Goal: Find specific page/section: Find specific page/section

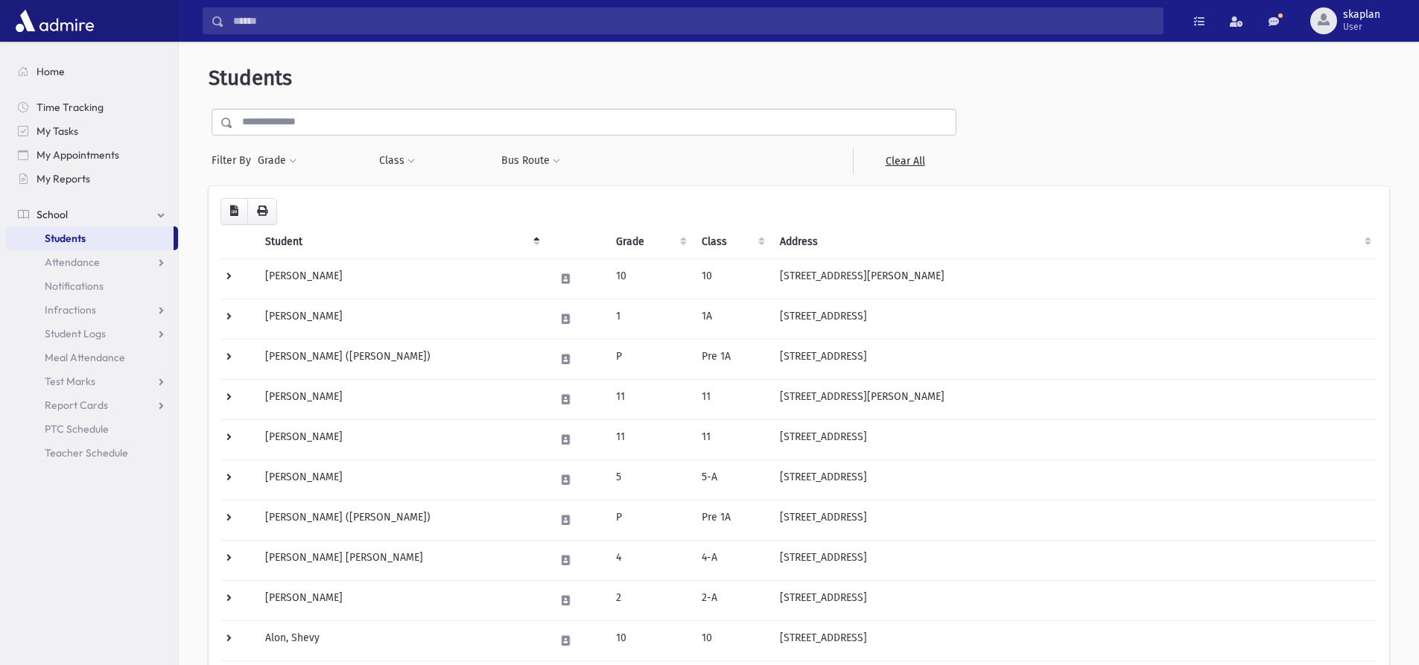
select select
click at [291, 161] on span at bounding box center [292, 161] width 7 height 9
click at [304, 190] on div "* * * * * * * * * ***** * * * ** ** **" at bounding box center [346, 204] width 179 height 33
click at [304, 196] on ul at bounding box center [344, 202] width 155 height 22
click at [290, 165] on span at bounding box center [292, 161] width 7 height 9
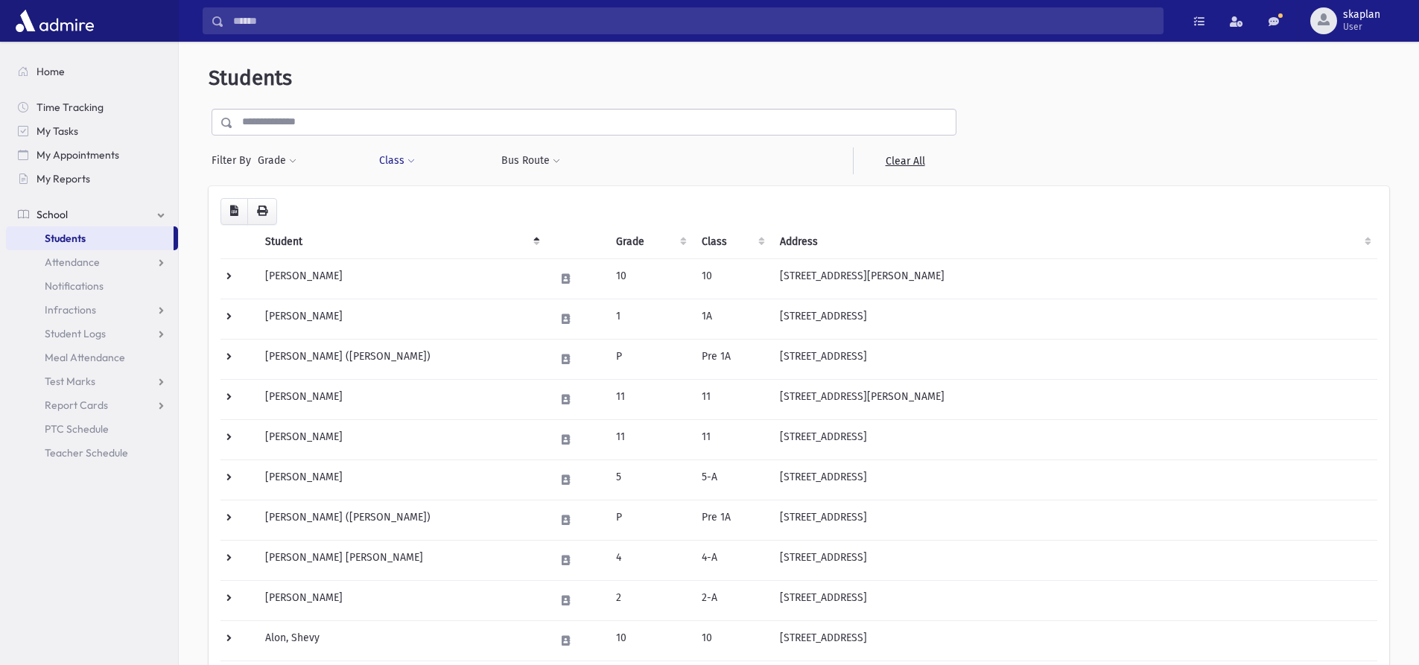
click at [409, 165] on span at bounding box center [410, 161] width 7 height 9
click at [411, 197] on ul at bounding box center [456, 199] width 143 height 22
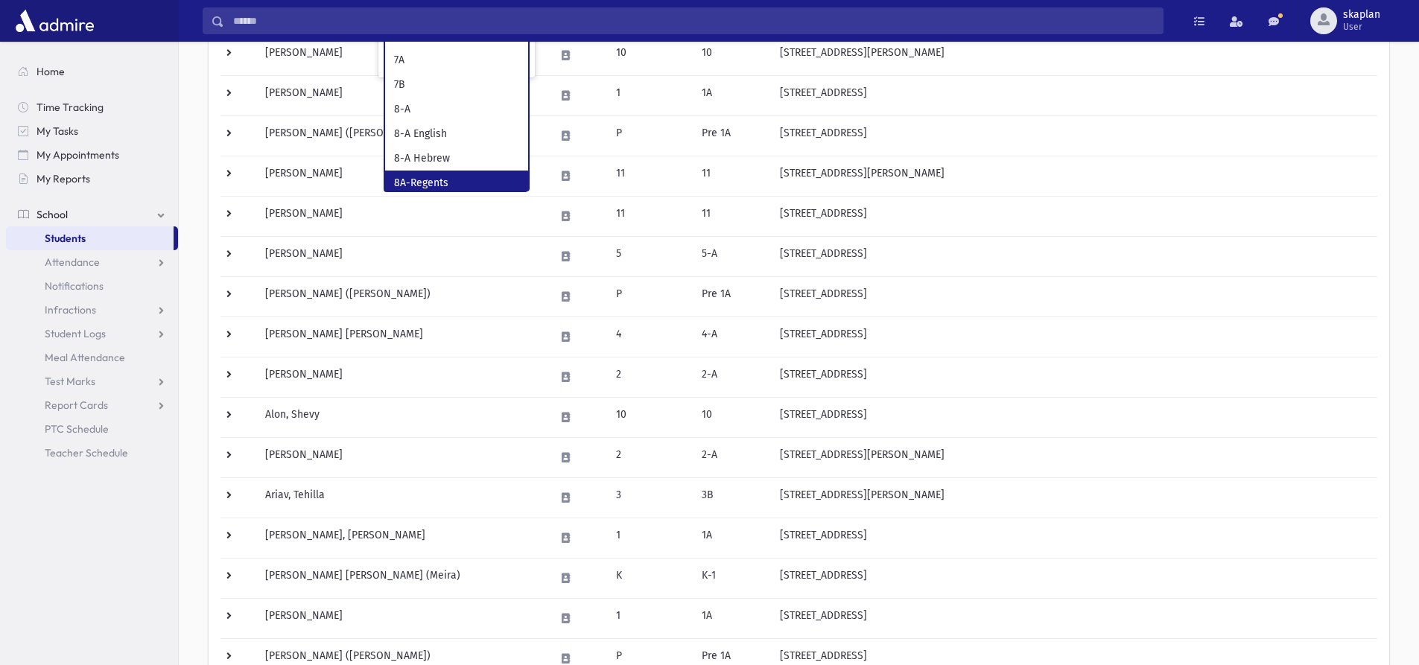
scroll to position [521, 0]
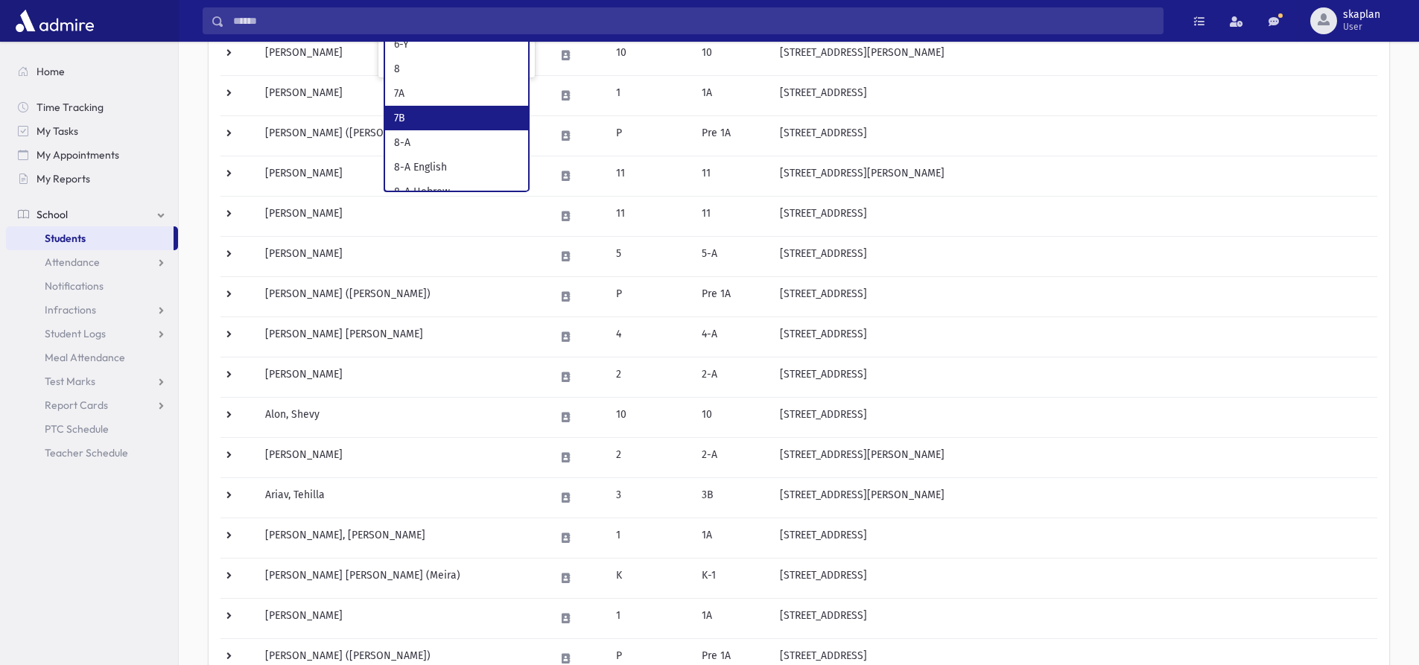
select select "**"
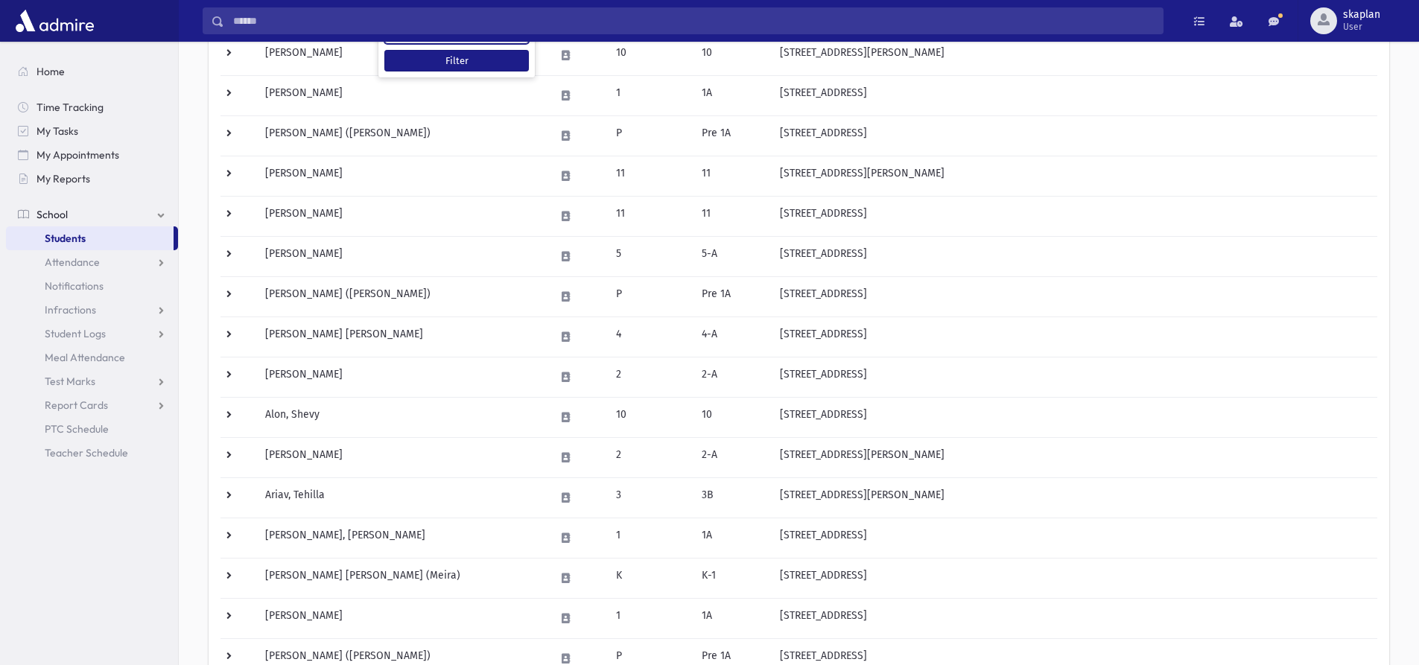
scroll to position [358, 0]
click at [443, 66] on button "Filter" at bounding box center [456, 61] width 145 height 22
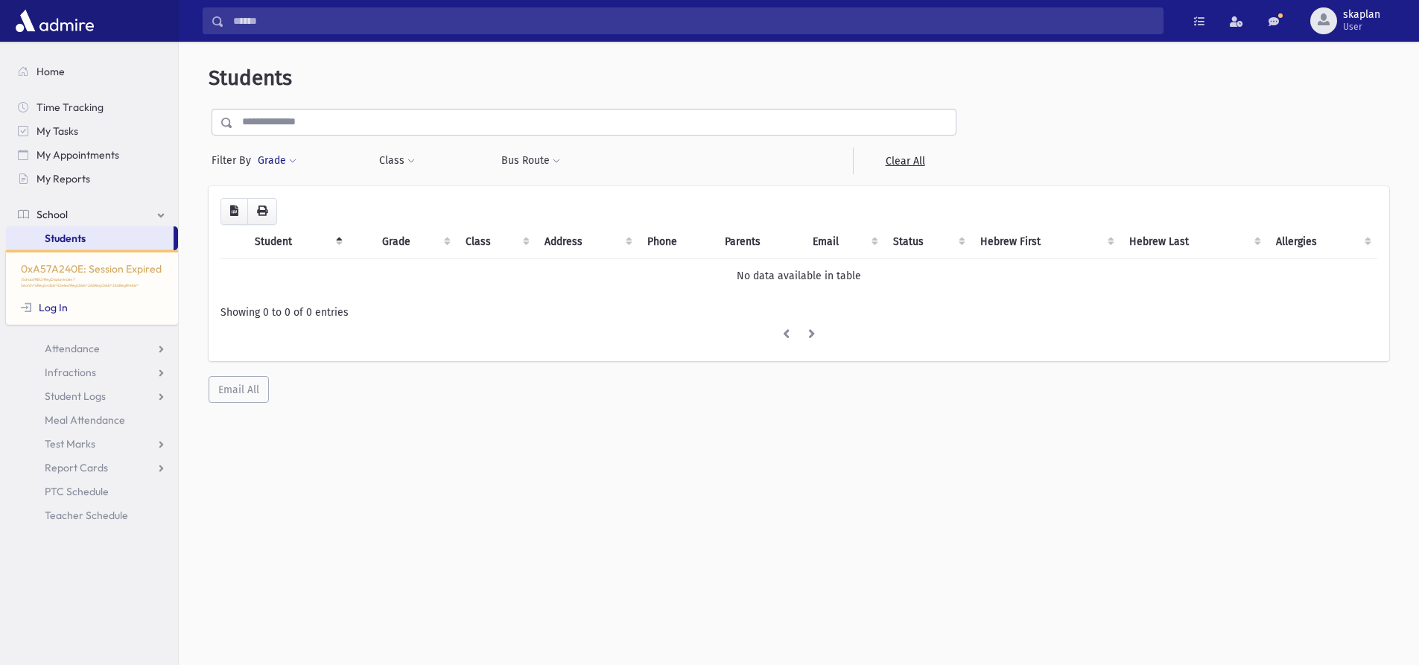
click at [289, 154] on button "Grade" at bounding box center [277, 160] width 40 height 27
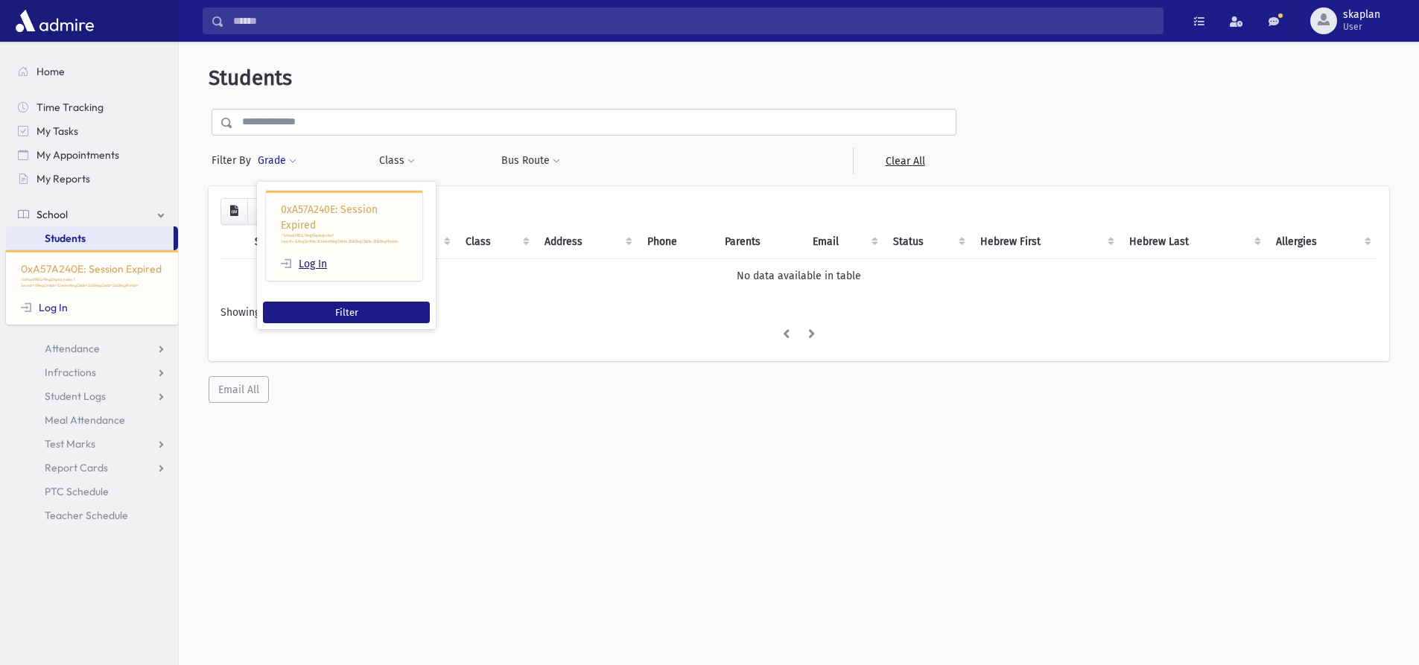
click at [316, 264] on link "Log In" at bounding box center [304, 264] width 46 height 13
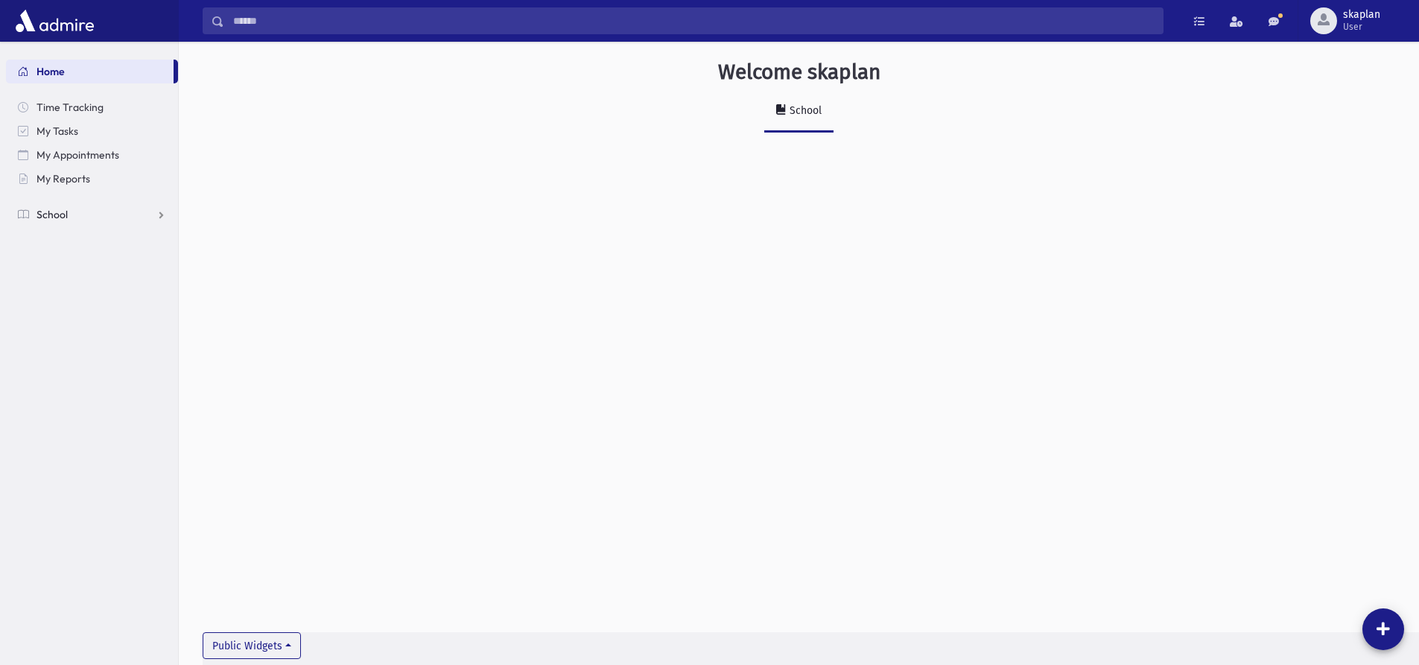
click at [57, 215] on span "School" at bounding box center [51, 214] width 31 height 13
click at [57, 242] on span "Students" at bounding box center [65, 238] width 41 height 13
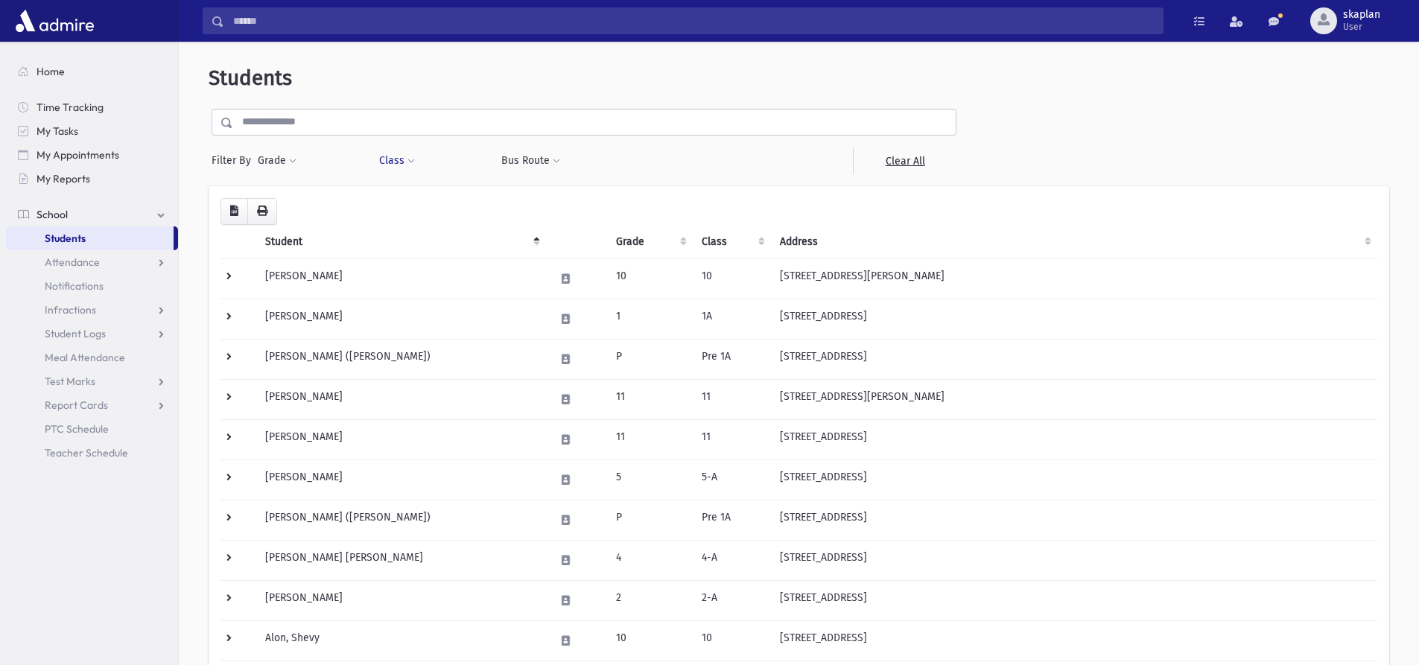
click at [404, 159] on button "Class" at bounding box center [396, 160] width 37 height 27
click at [411, 194] on ul at bounding box center [456, 199] width 143 height 22
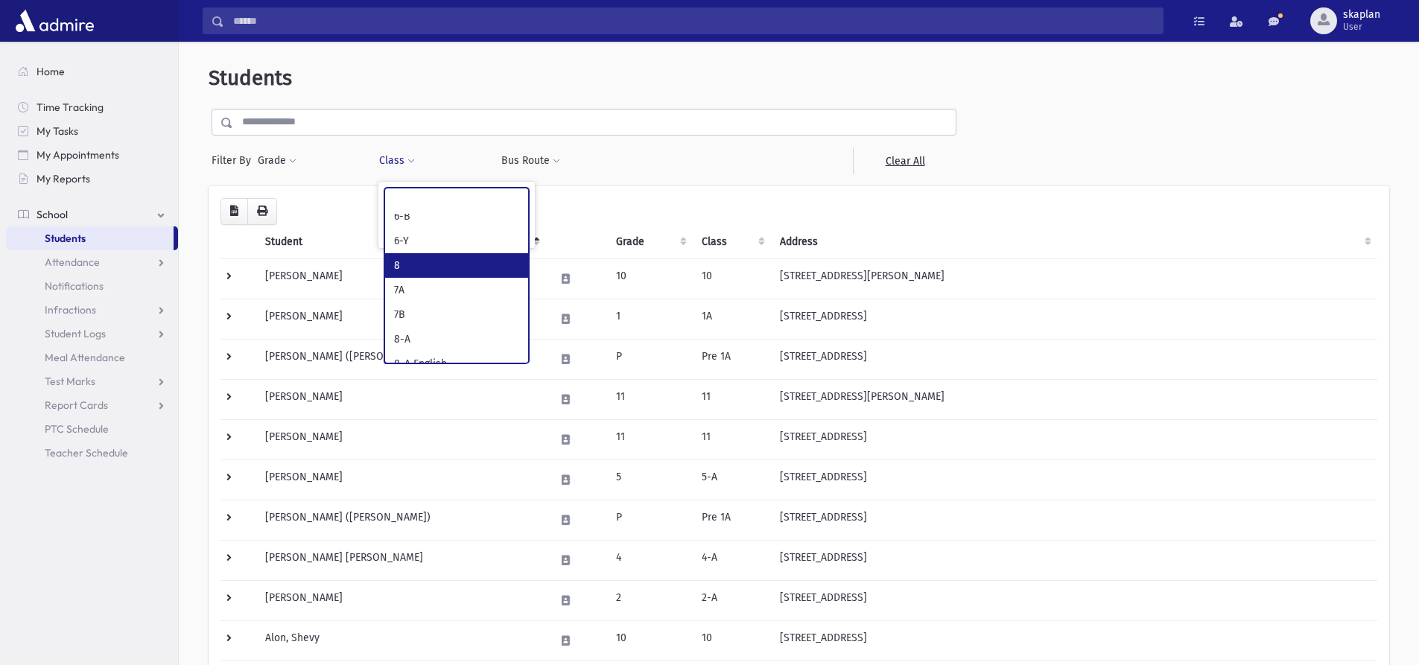
scroll to position [521, 0]
select select "**"
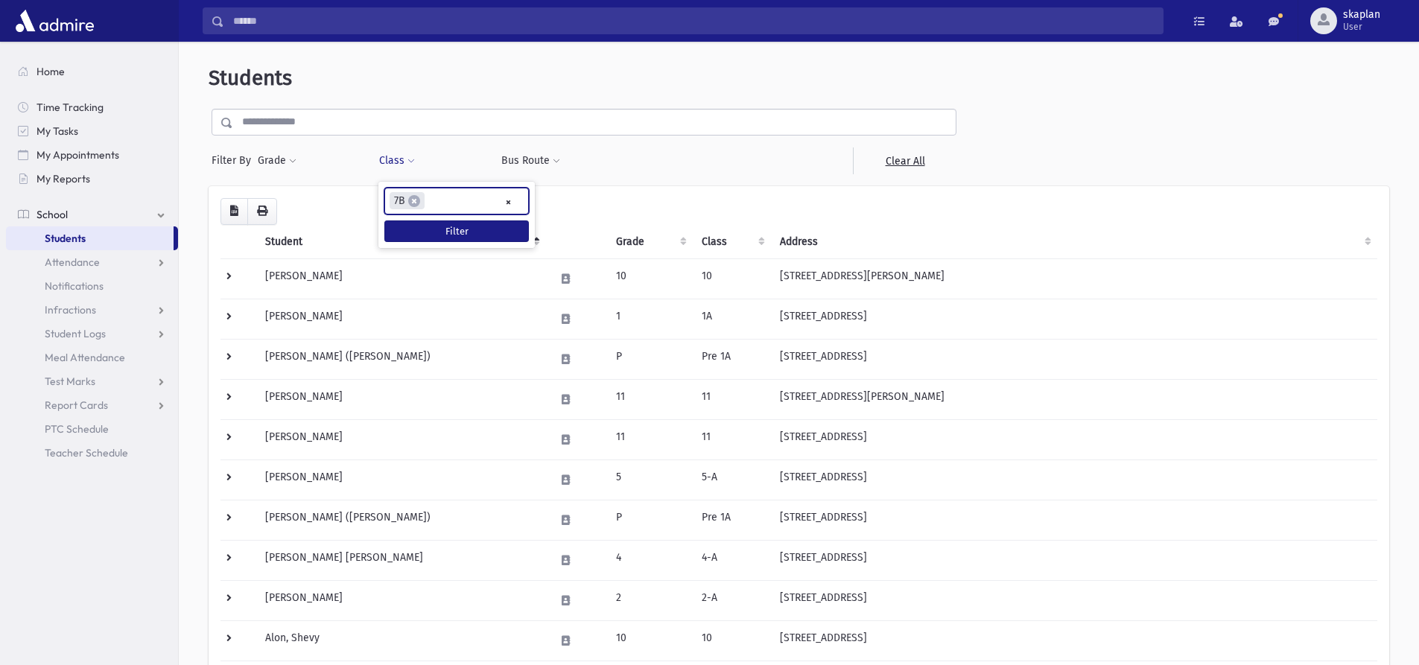
click at [460, 242] on div "**********" at bounding box center [456, 215] width 156 height 66
click at [464, 236] on button "Filter" at bounding box center [456, 231] width 145 height 22
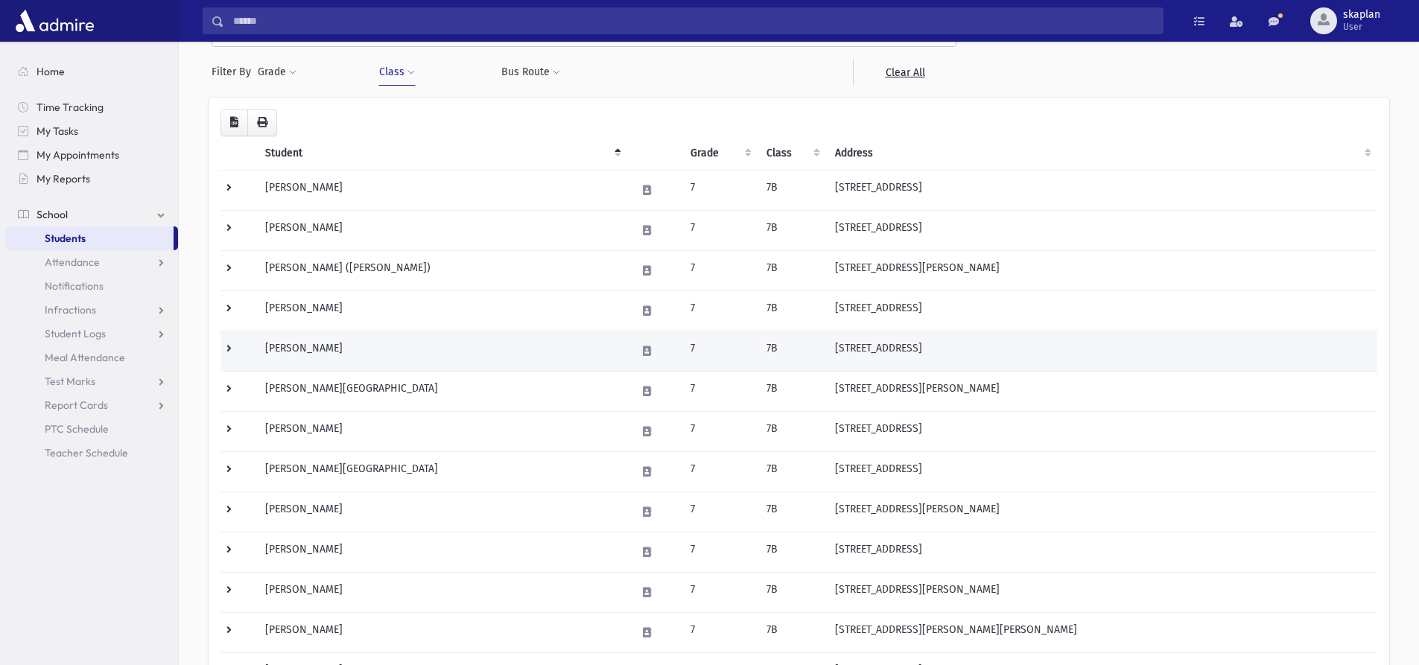
scroll to position [26, 0]
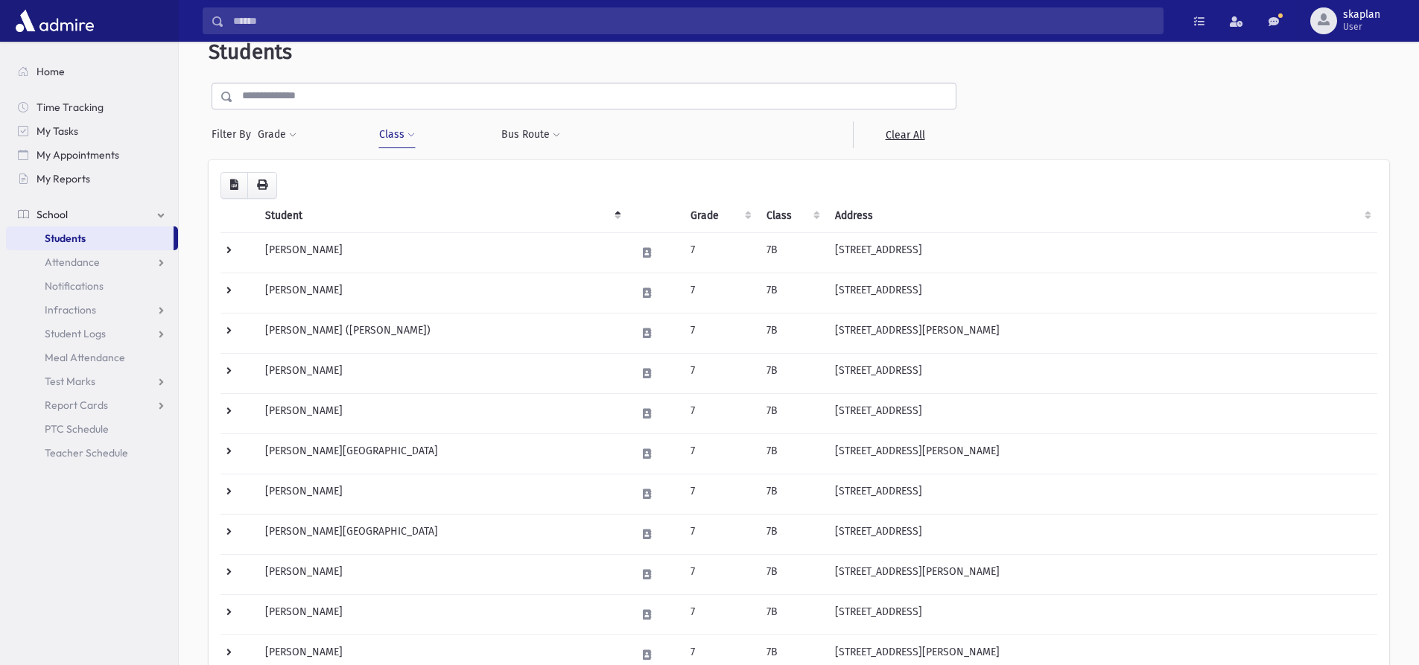
click at [412, 130] on button "Class" at bounding box center [396, 134] width 37 height 27
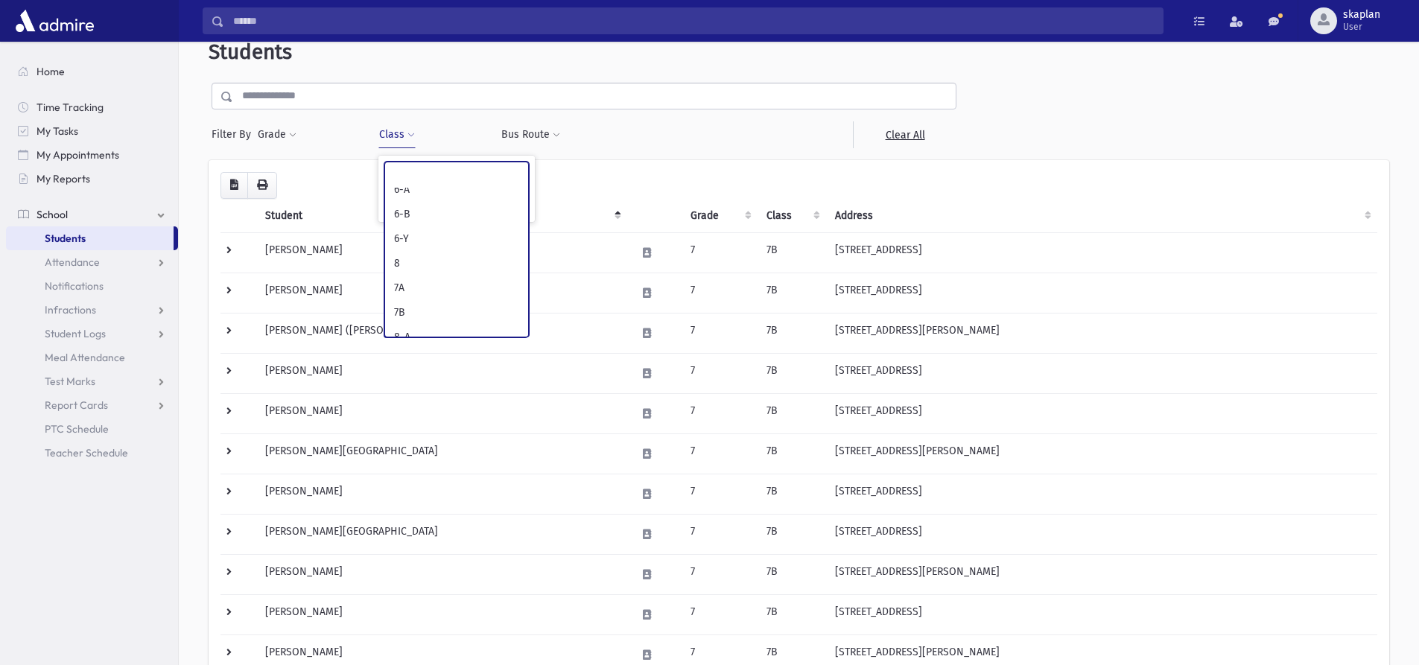
scroll to position [521, 0]
select select "**"
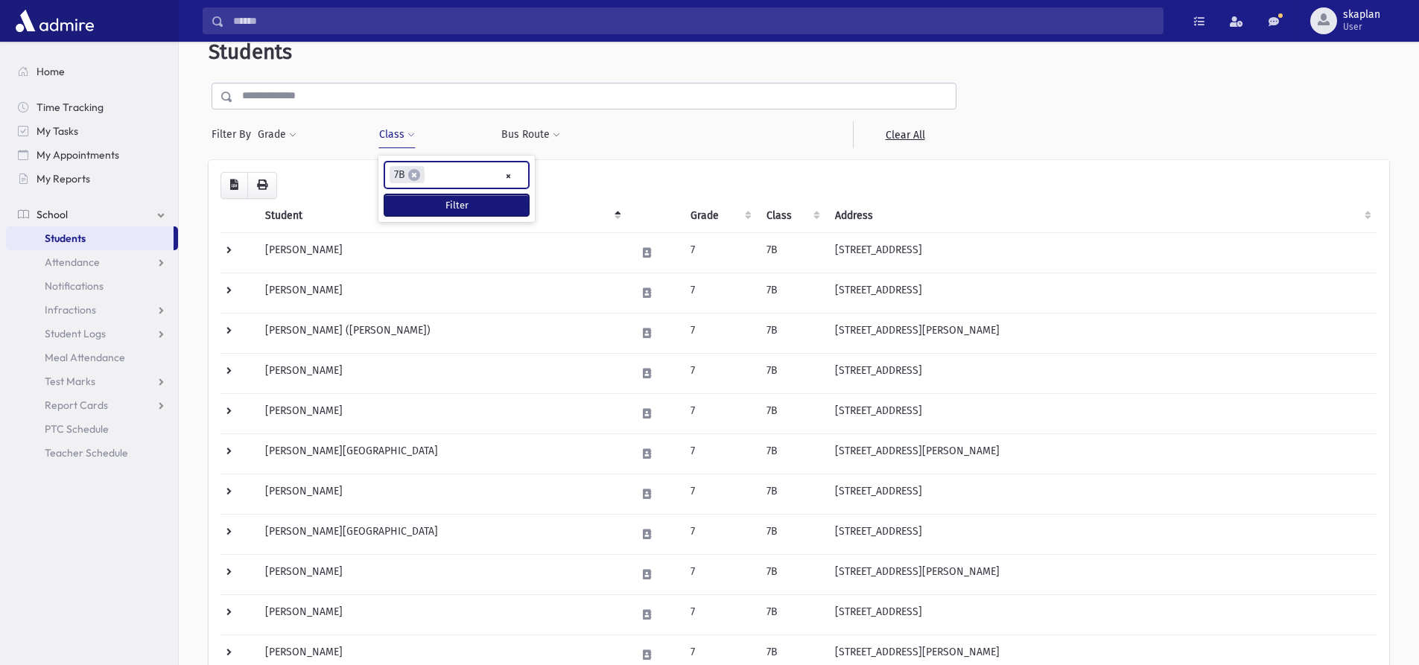
click at [462, 197] on button "Filter" at bounding box center [456, 205] width 145 height 22
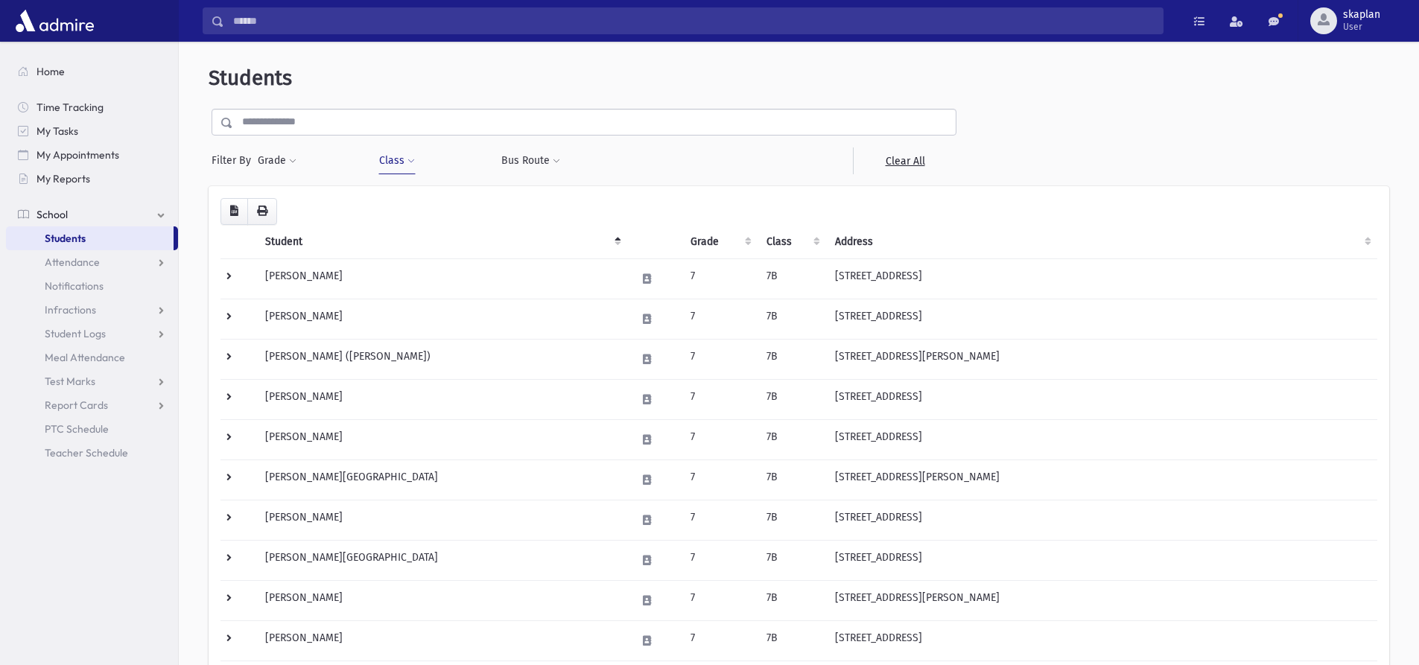
click at [406, 156] on button "Class" at bounding box center [396, 160] width 37 height 27
click at [415, 197] on span "×" at bounding box center [414, 201] width 12 height 12
select select "**"
click at [476, 205] on div "Loading... Student Grade Class Address Phone Parents Email Hebrew First Hebrew …" at bounding box center [798, 578] width 1157 height 760
click at [401, 163] on button "Class" at bounding box center [396, 160] width 37 height 27
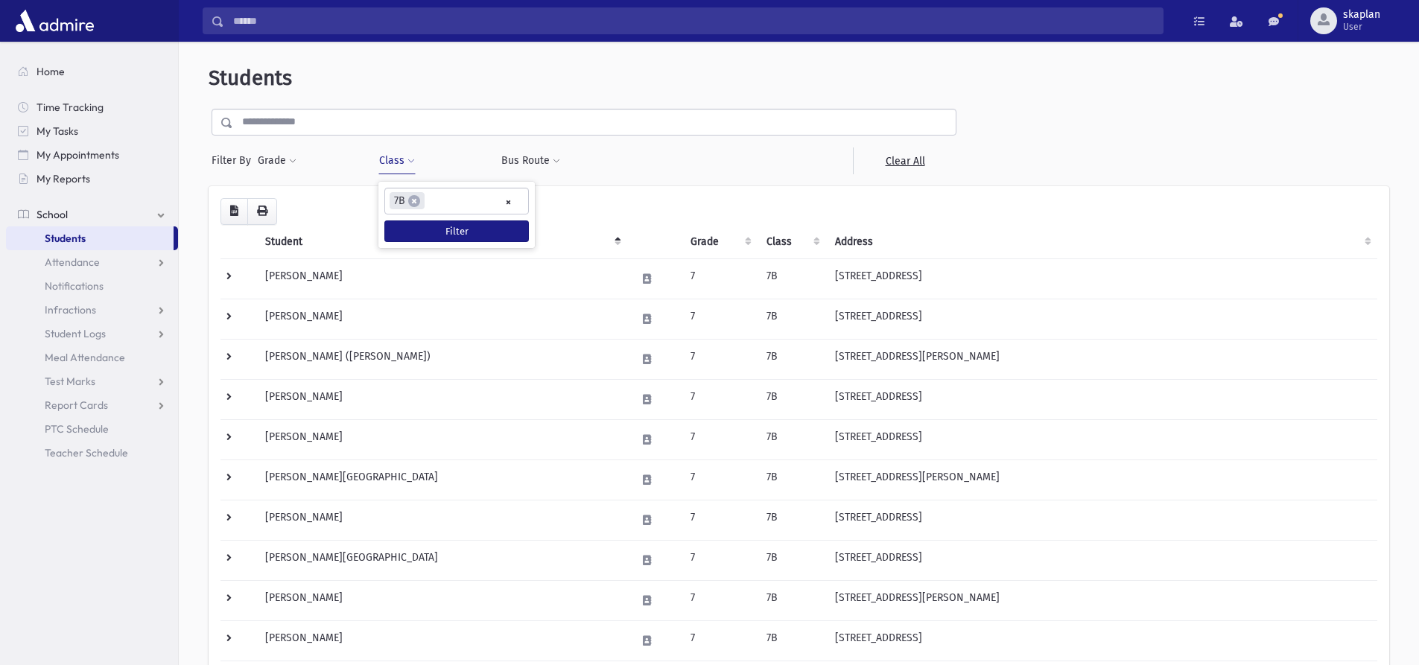
scroll to position [358, 0]
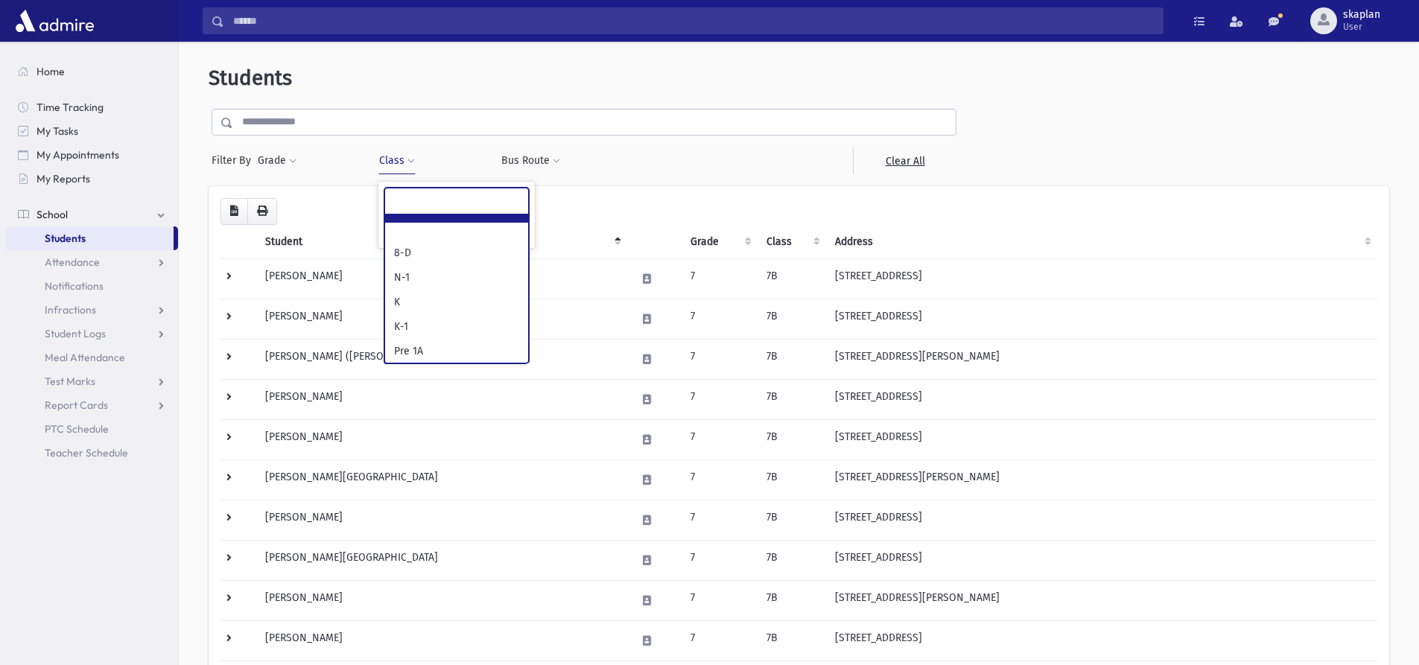
click at [483, 203] on ul at bounding box center [456, 199] width 143 height 22
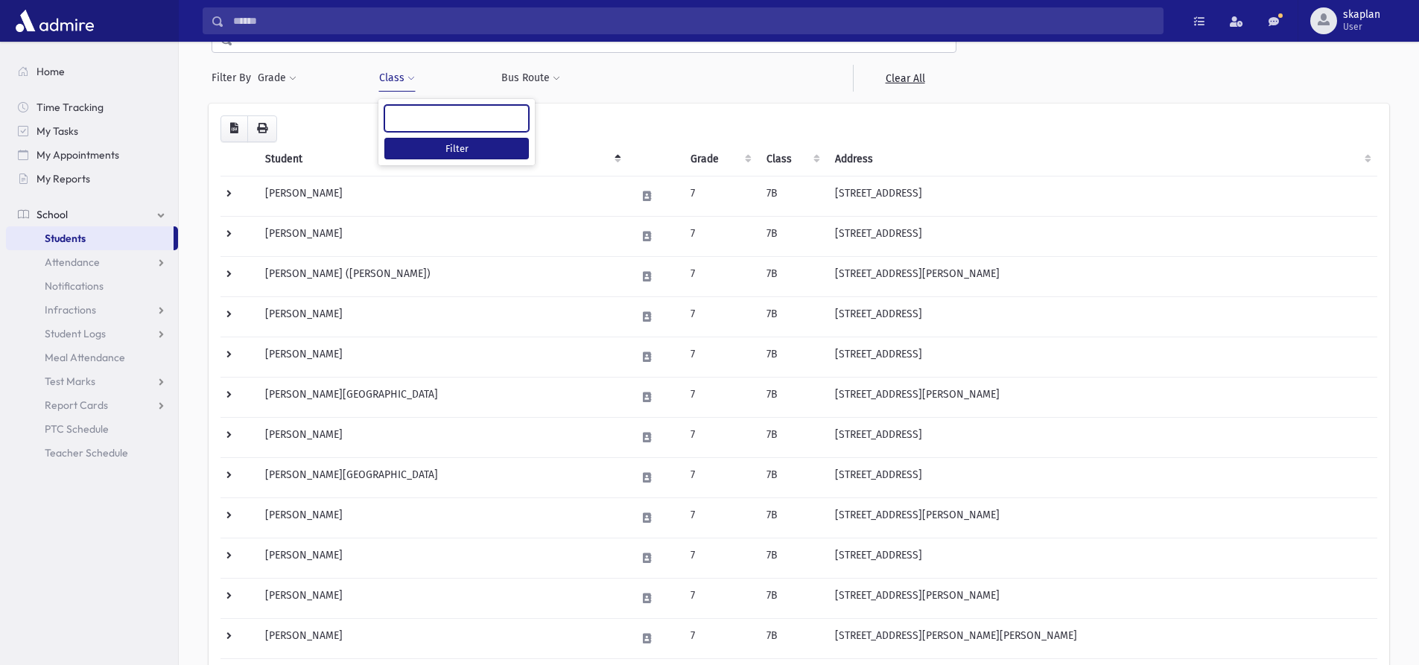
scroll to position [149, 0]
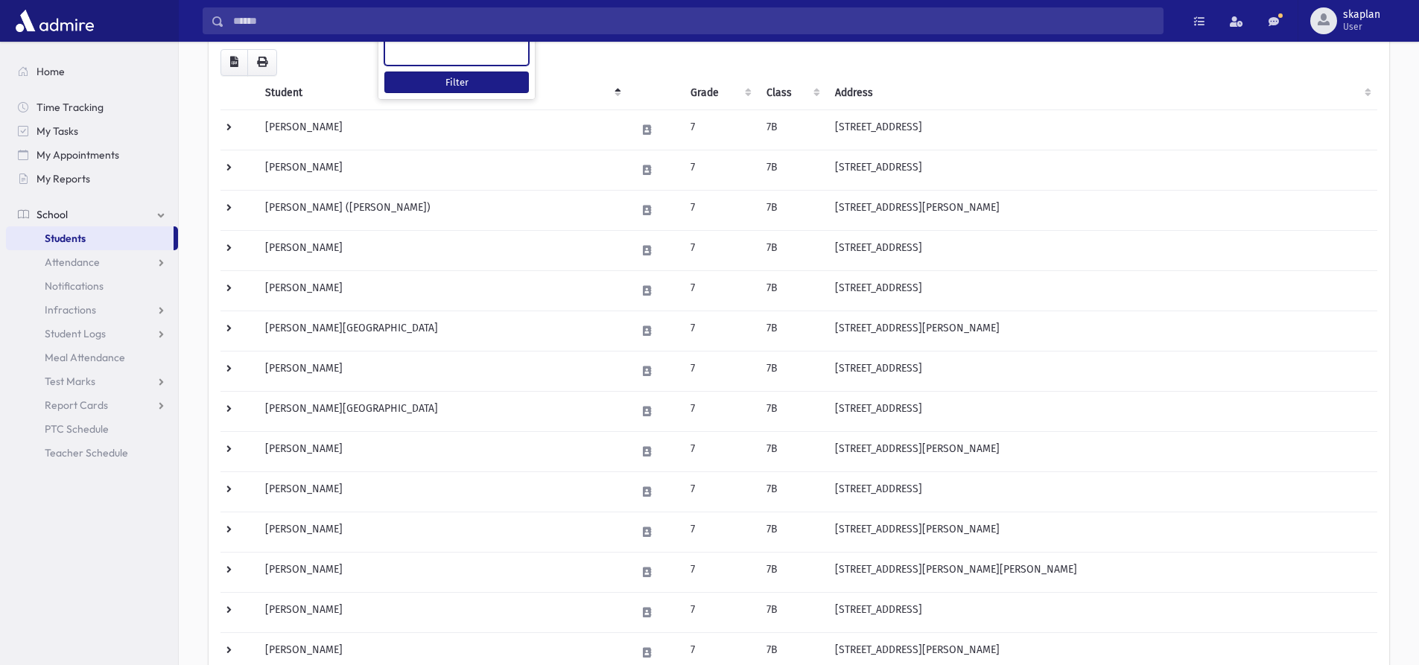
click at [463, 58] on ul at bounding box center [456, 50] width 143 height 22
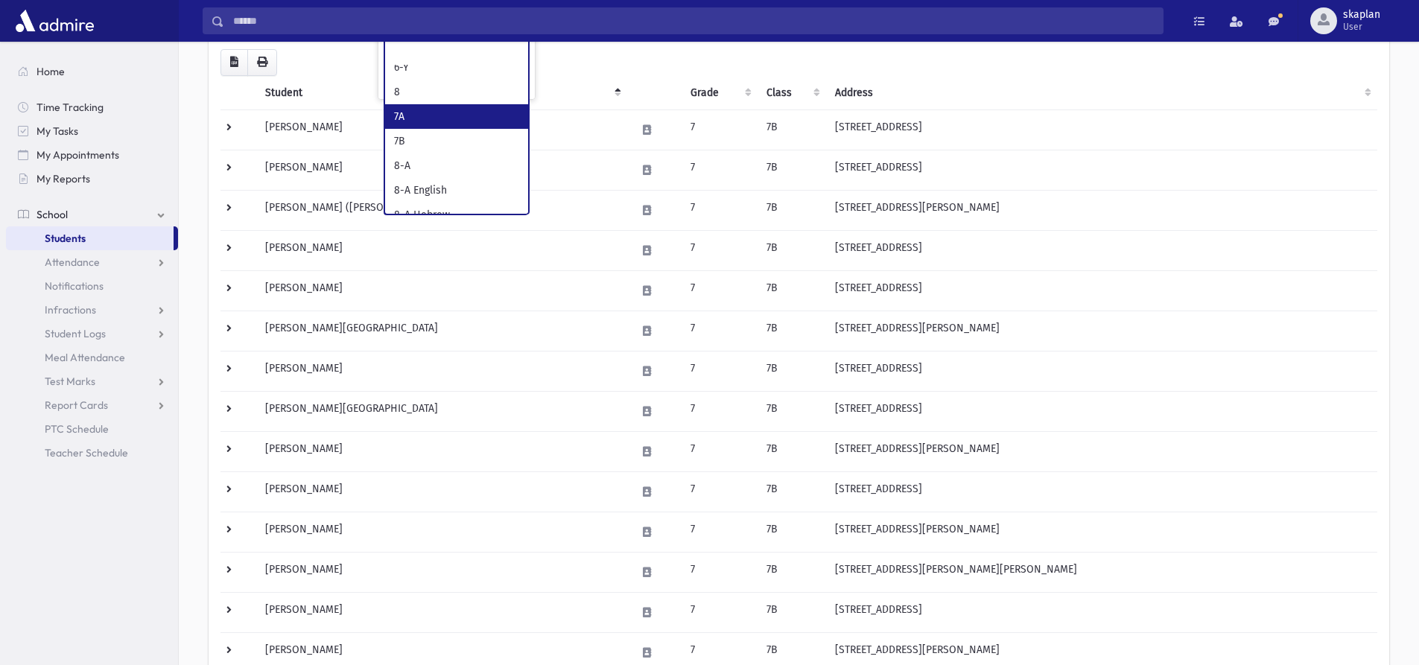
select select "**"
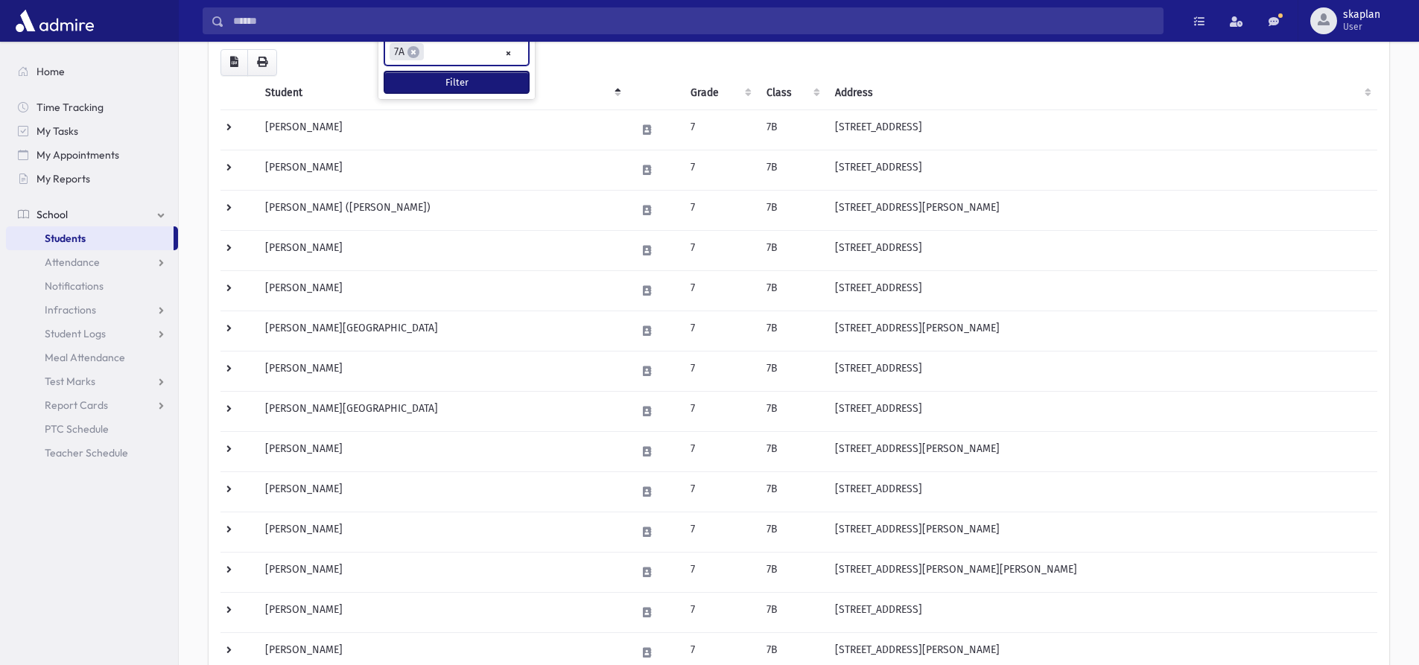
click at [447, 89] on button "Filter" at bounding box center [456, 83] width 145 height 22
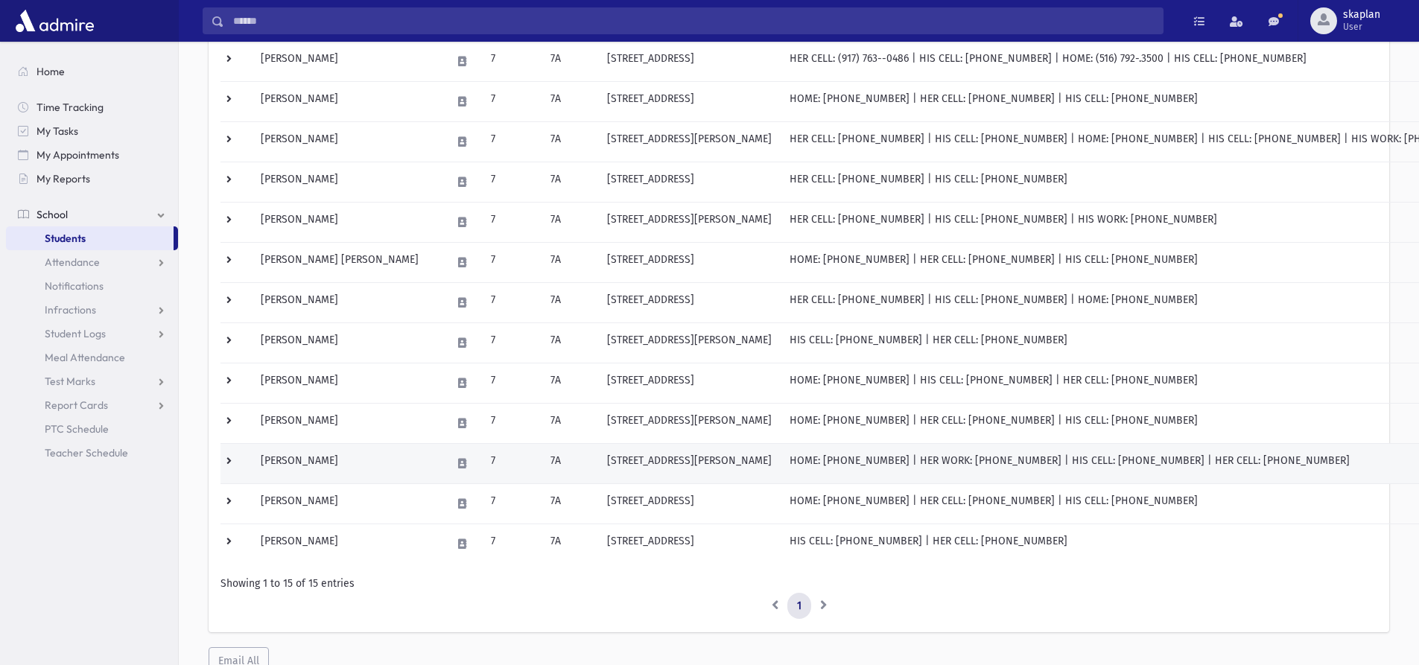
scroll to position [358, 0]
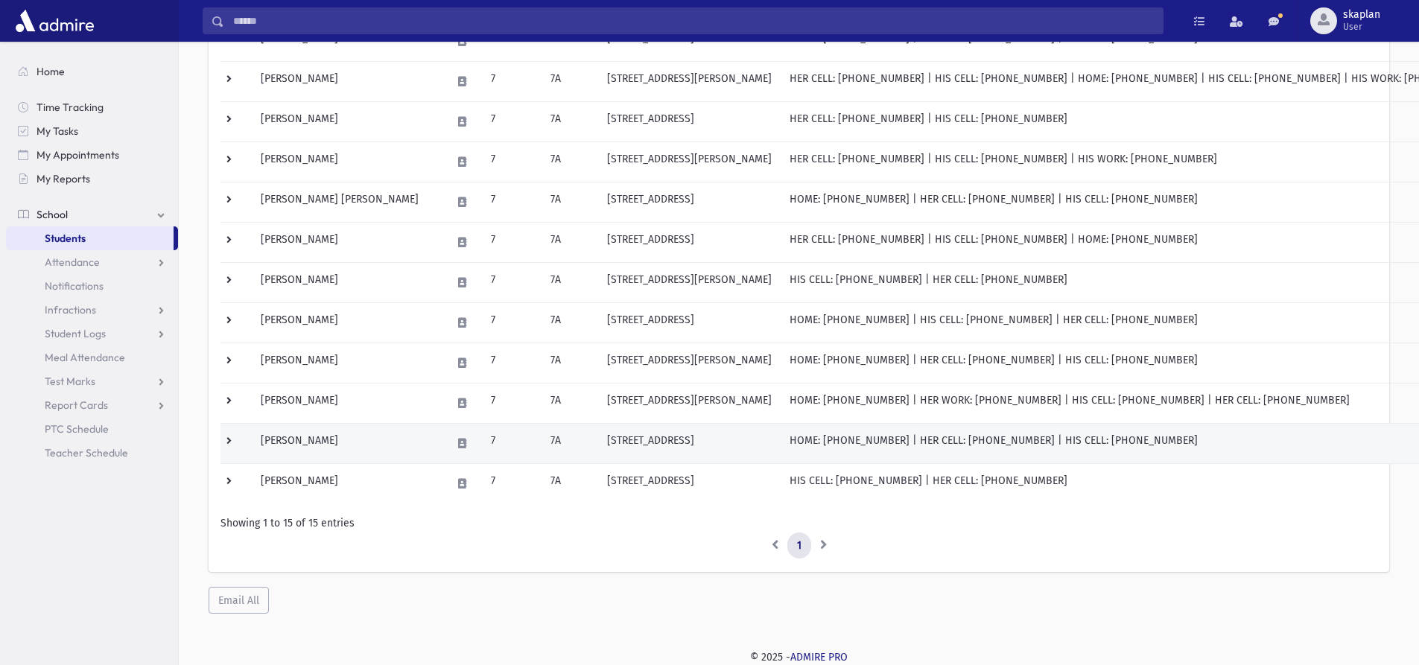
click at [230, 442] on td at bounding box center [235, 443] width 31 height 40
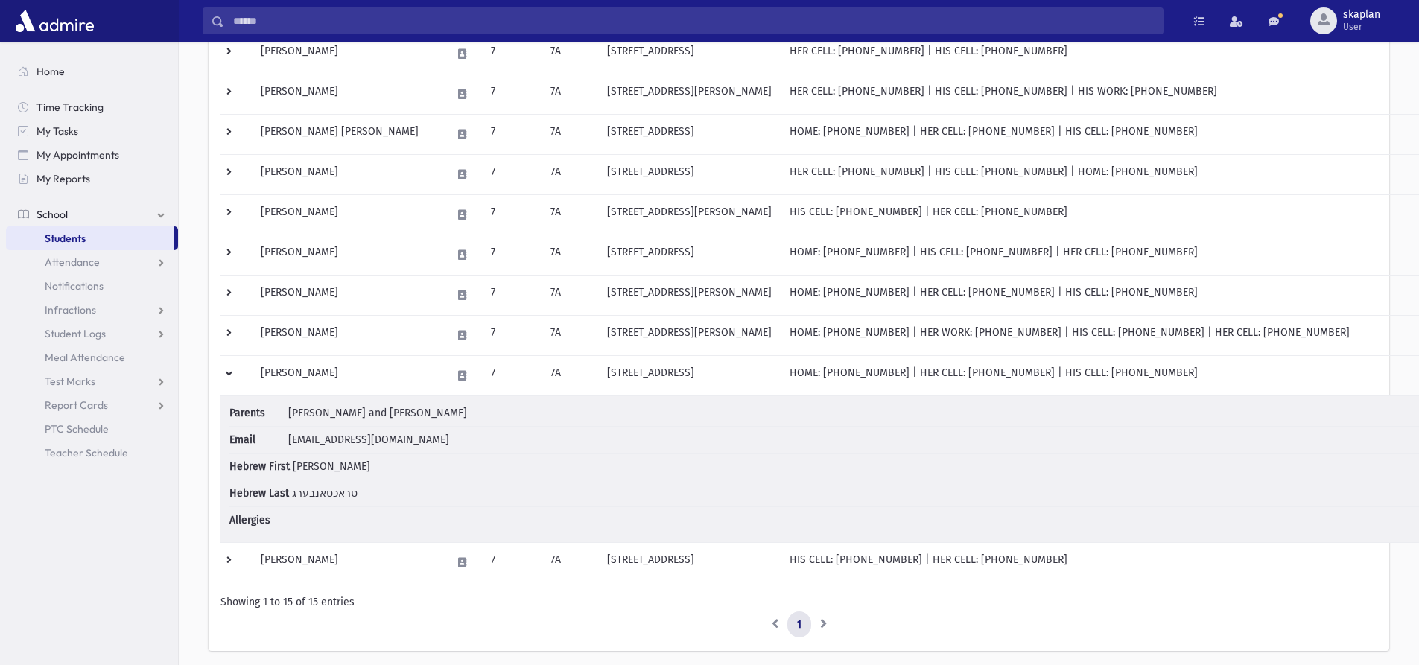
scroll to position [447, 0]
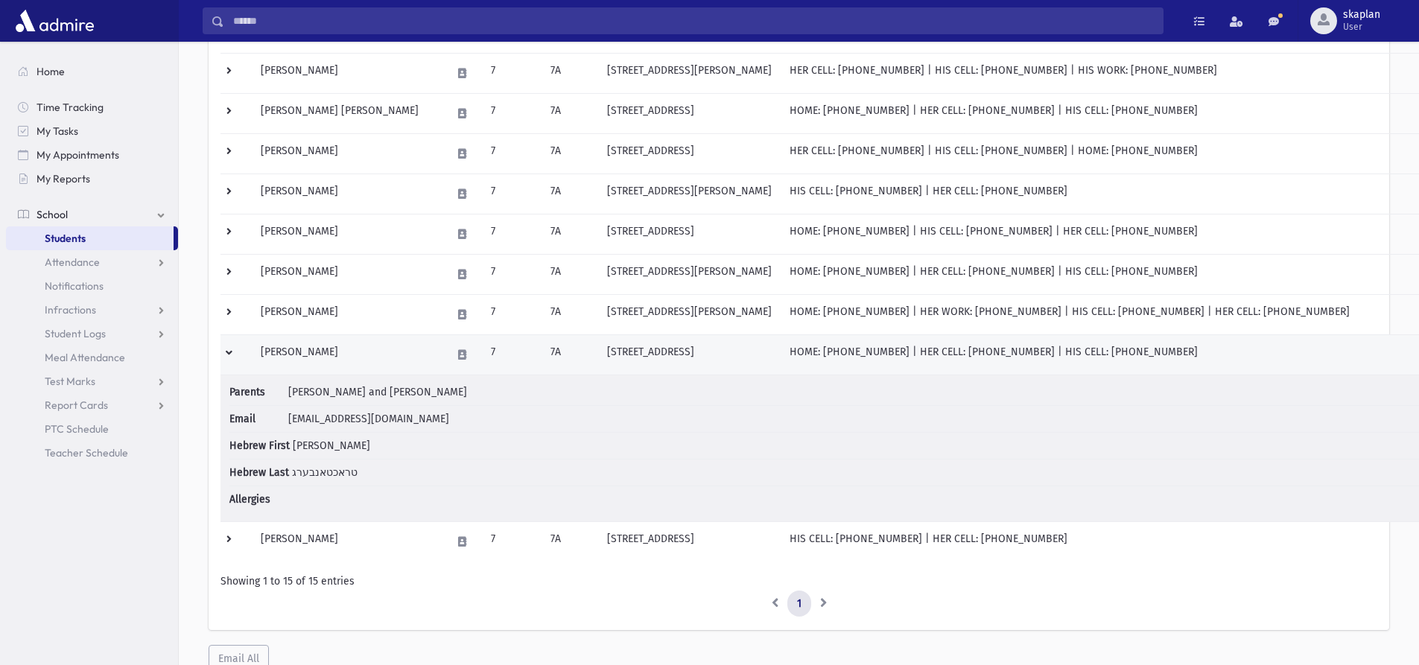
click at [223, 359] on td at bounding box center [235, 354] width 31 height 40
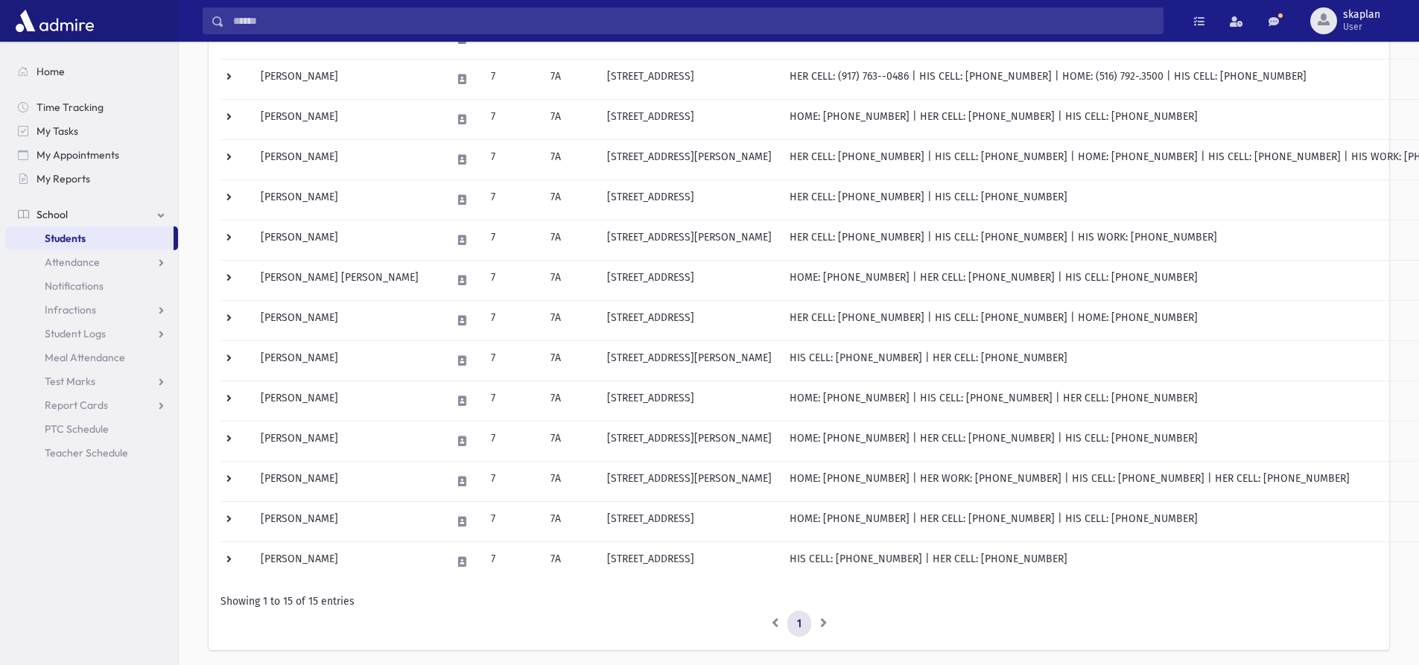
scroll to position [358, 0]
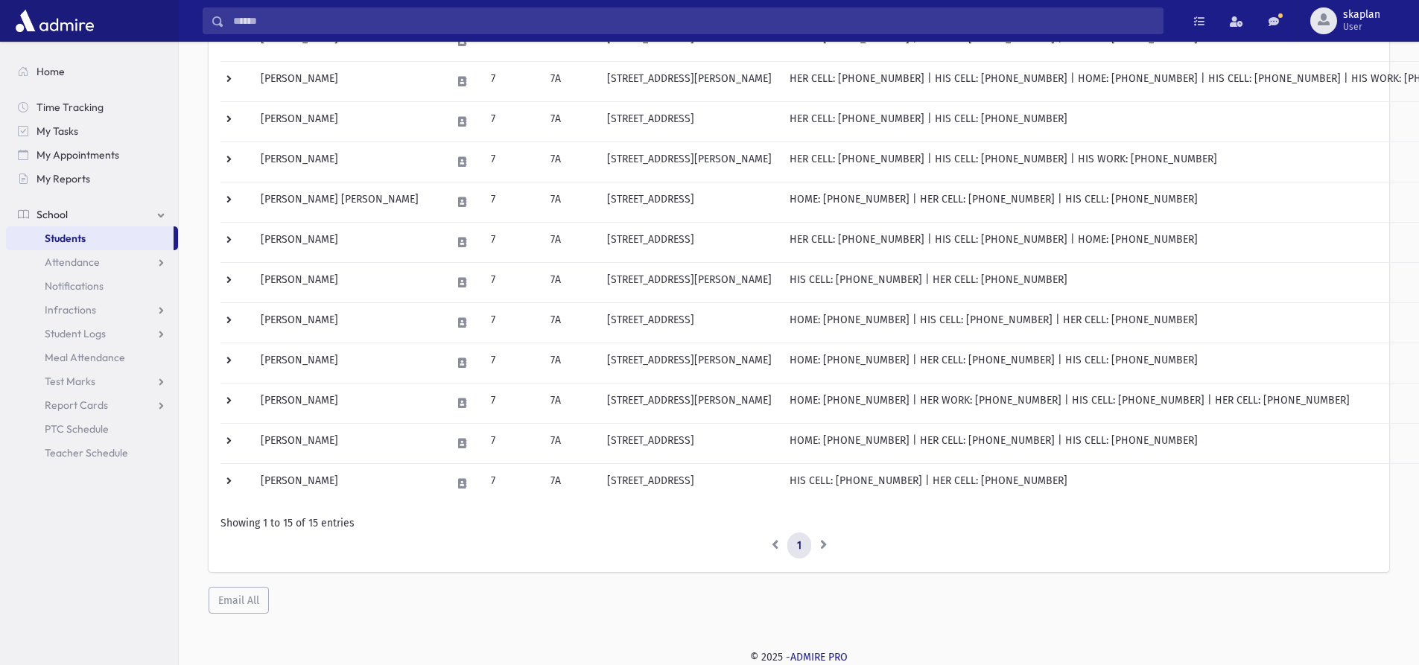
click at [1079, 629] on div "Students Filter By Grade * * * * * * * * * ***** * * * ** ** ** Filter Class" at bounding box center [799, 160] width 1228 height 942
